Goal: Transaction & Acquisition: Purchase product/service

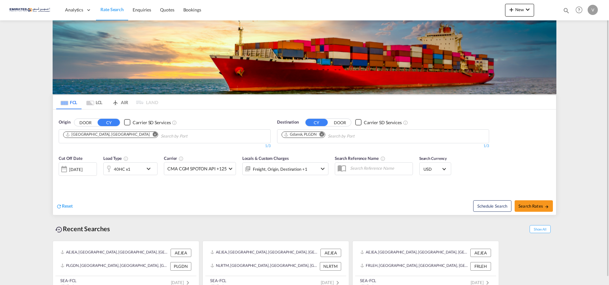
click at [322, 135] on md-icon "Remove" at bounding box center [321, 134] width 5 height 5
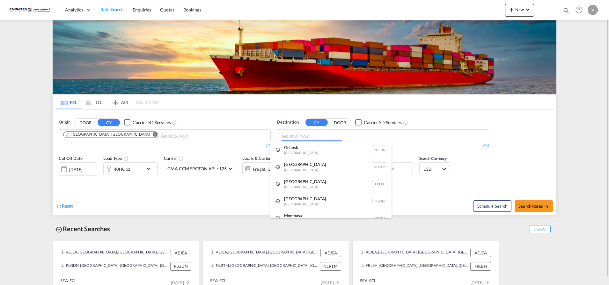
click at [289, 136] on body "Analytics Dashboard Rate Search Enquiries Quotes Bookings" at bounding box center [304, 142] width 609 height 285
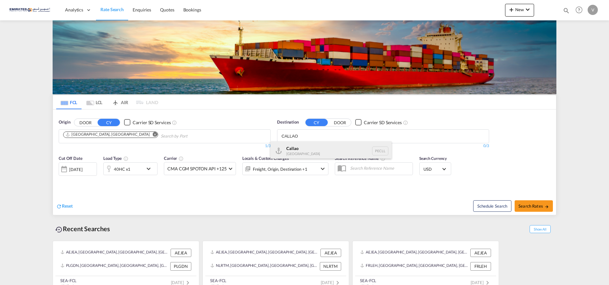
type input "CALLAO"
click at [292, 149] on div "Callao [GEOGRAPHIC_DATA] PECLL" at bounding box center [330, 150] width 121 height 19
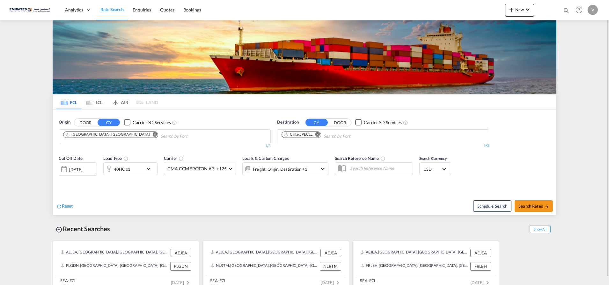
scroll to position [8, 0]
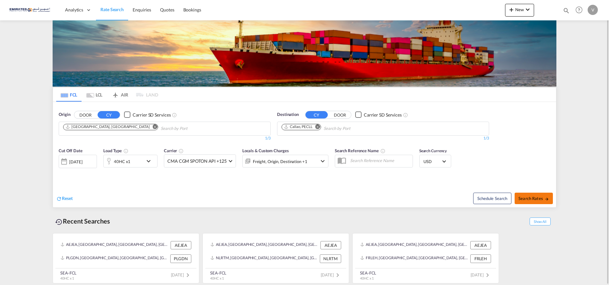
click at [528, 195] on button "Search Rates" at bounding box center [533, 198] width 38 height 11
type input "AEJEA to PECLL / [DATE]"
